Goal: Task Accomplishment & Management: Manage account settings

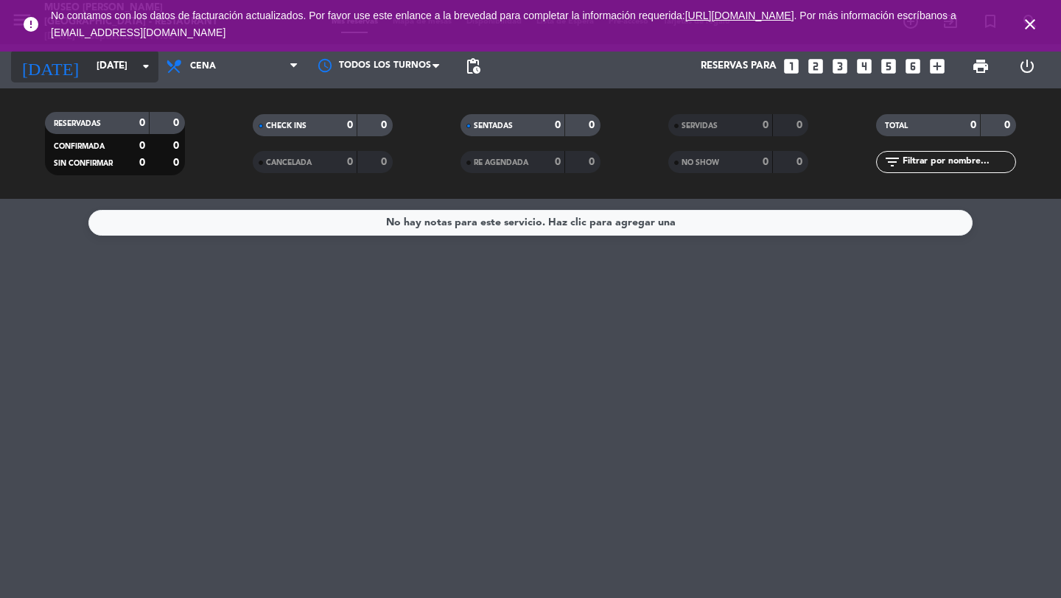
click at [124, 77] on input "[DATE]" at bounding box center [154, 66] width 130 height 27
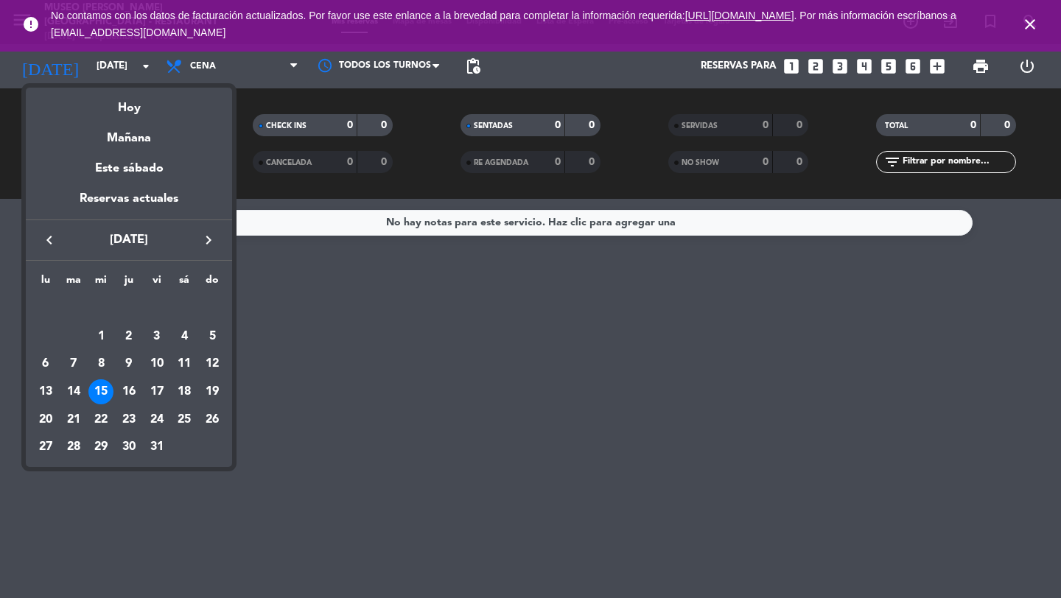
click at [49, 237] on icon "keyboard_arrow_left" at bounding box center [50, 240] width 18 height 18
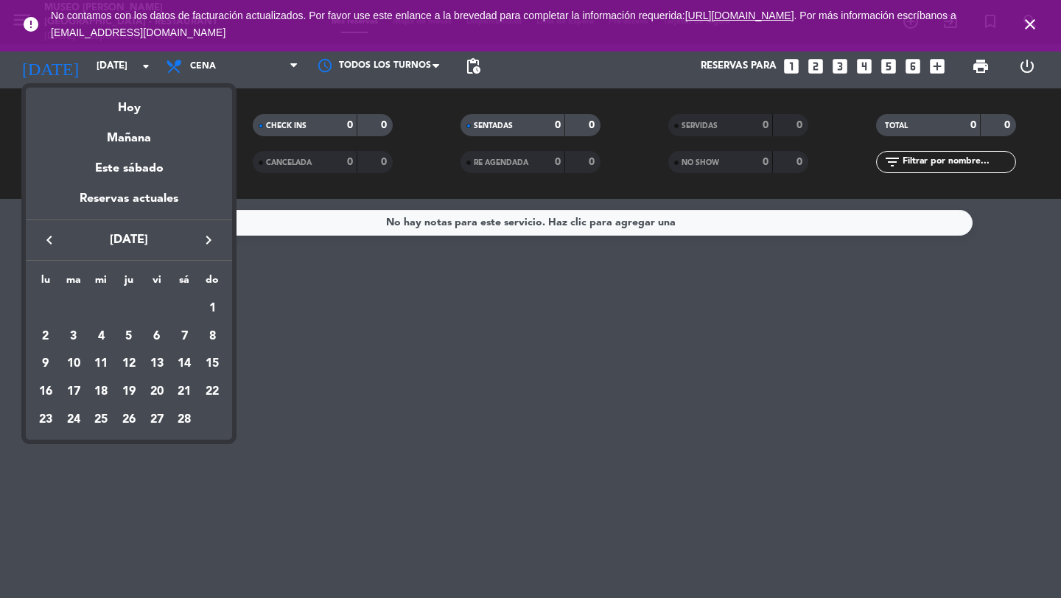
click at [49, 237] on icon "keyboard_arrow_left" at bounding box center [50, 240] width 18 height 18
click at [50, 237] on icon "keyboard_arrow_left" at bounding box center [50, 240] width 18 height 18
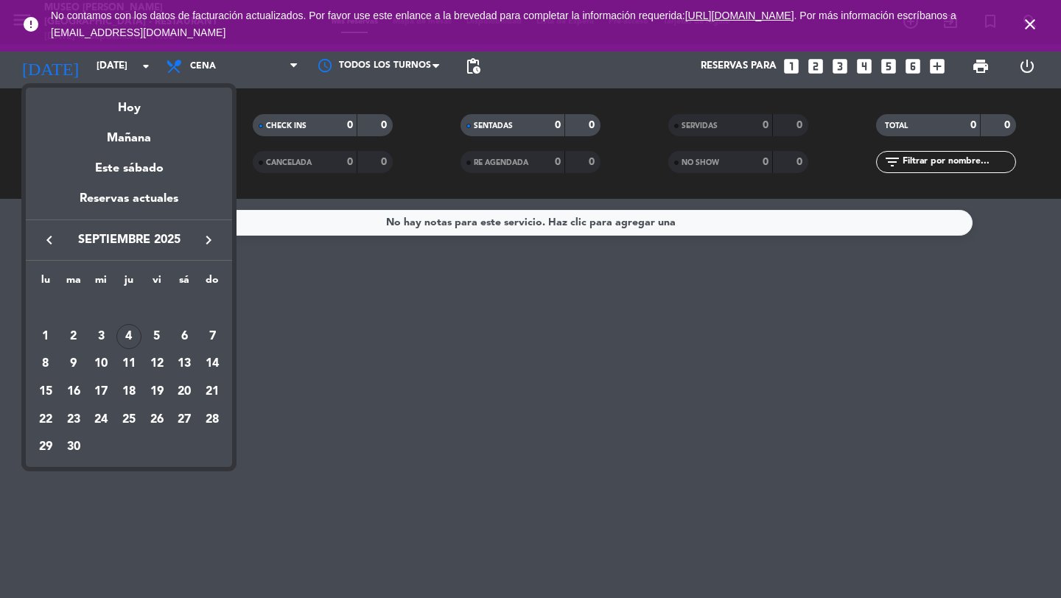
click at [50, 237] on icon "keyboard_arrow_left" at bounding box center [50, 240] width 18 height 18
click at [209, 242] on icon "keyboard_arrow_right" at bounding box center [209, 240] width 18 height 18
click at [103, 392] on div "17" at bounding box center [100, 392] width 25 height 25
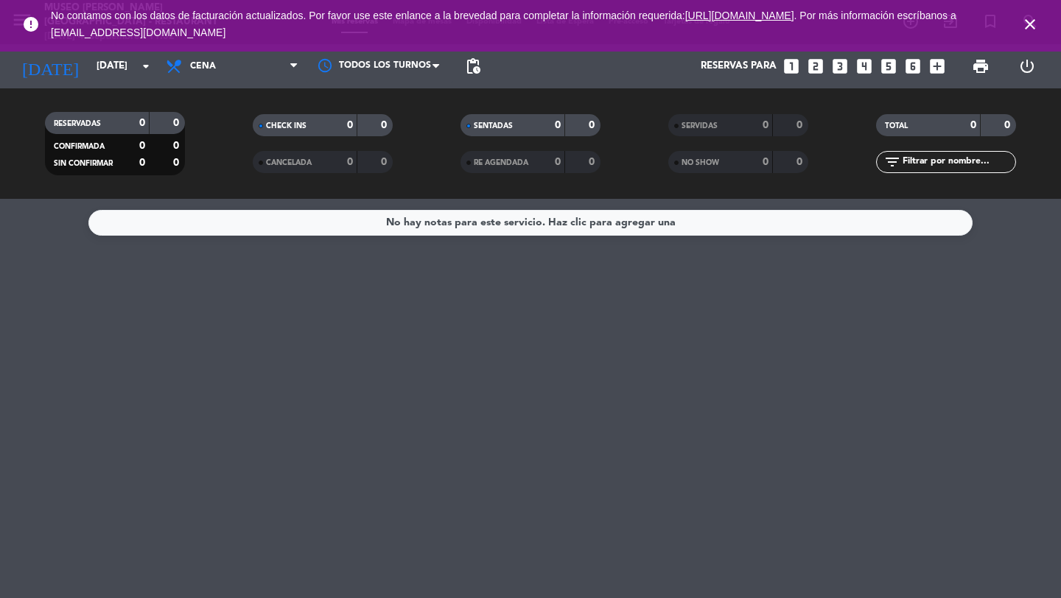
type input "[DATE]"
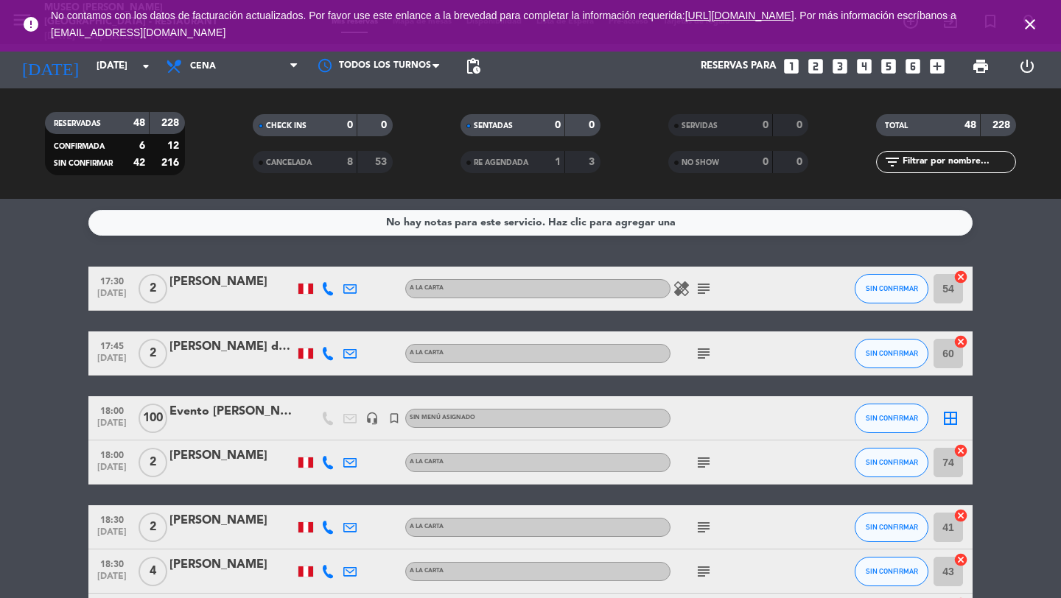
click at [370, 419] on icon "headset_mic" at bounding box center [372, 418] width 13 height 13
click at [218, 414] on div "Evento [PERSON_NAME]" at bounding box center [232, 411] width 125 height 19
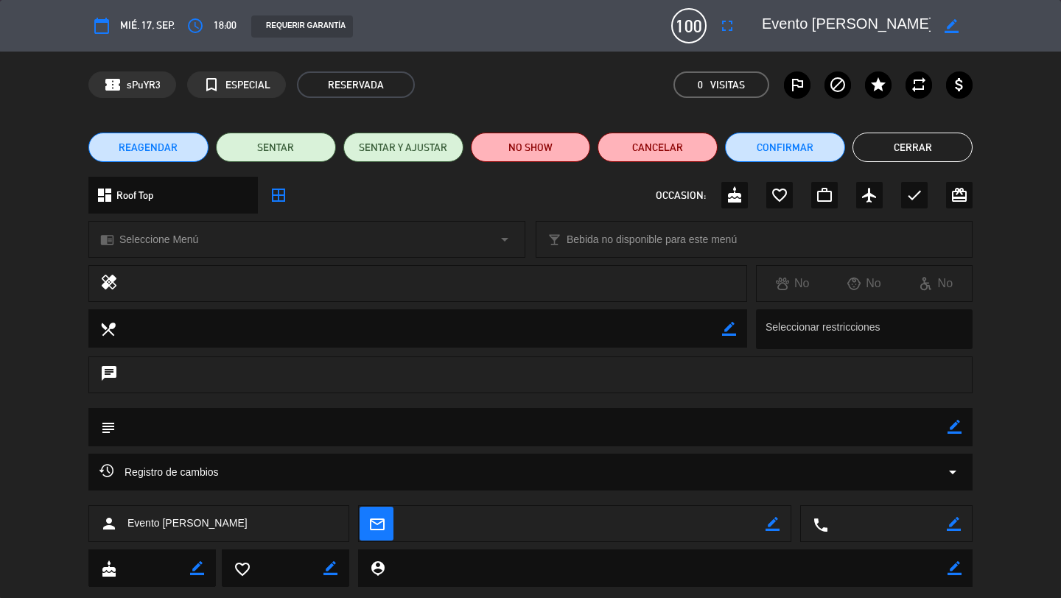
click at [954, 29] on icon "border_color" at bounding box center [952, 26] width 14 height 14
drag, startPoint x: 881, startPoint y: 25, endPoint x: 814, endPoint y: 24, distance: 66.3
click at [814, 24] on textarea at bounding box center [846, 26] width 169 height 27
type textarea "Evento ANDARAKO"
click at [954, 24] on icon at bounding box center [952, 26] width 14 height 14
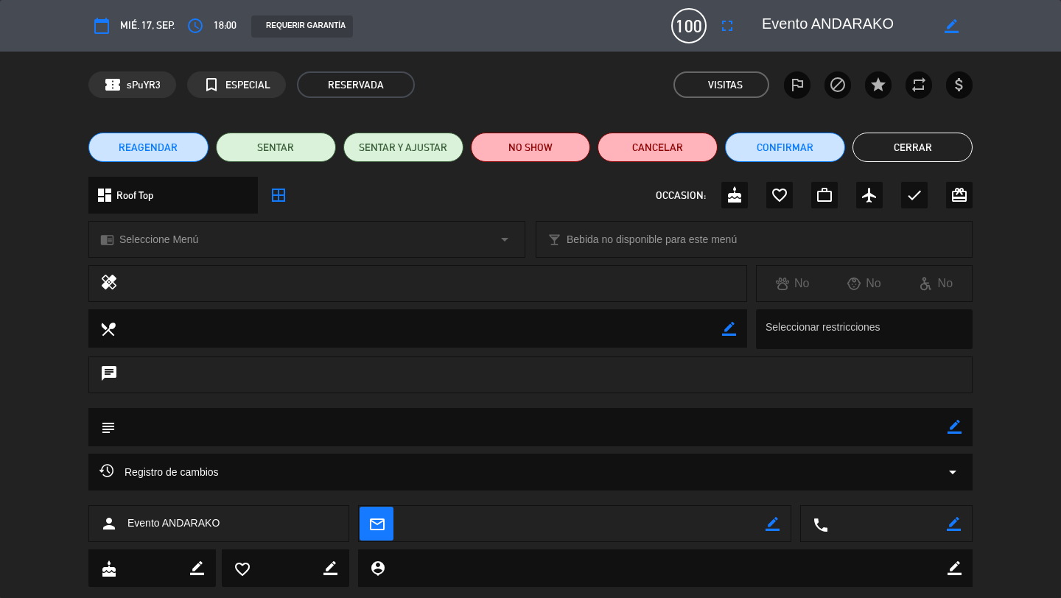
click at [920, 142] on button "Cerrar" at bounding box center [913, 147] width 120 height 29
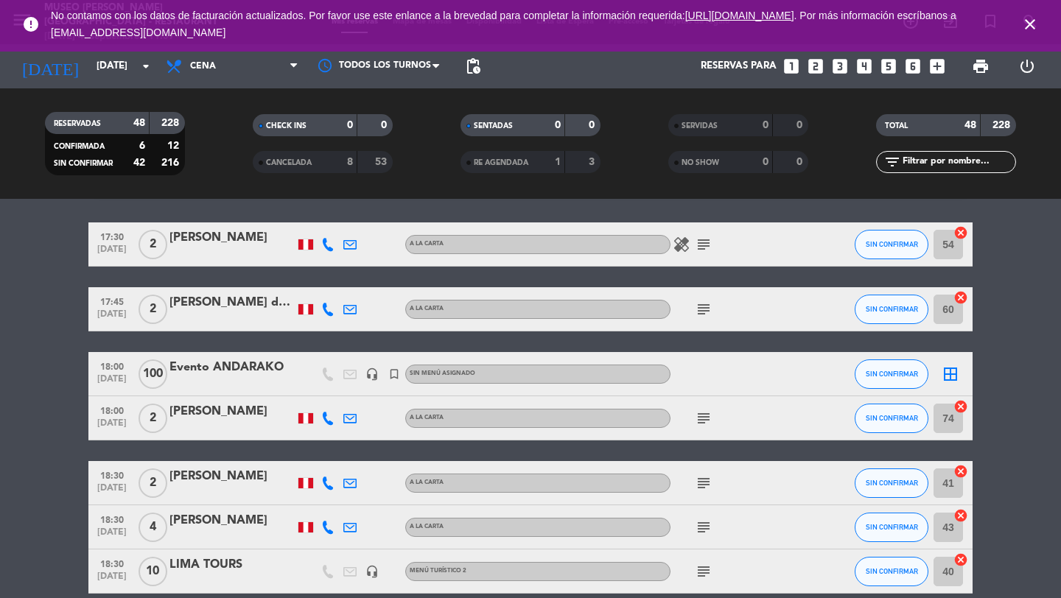
scroll to position [47, 0]
